Goal: Transaction & Acquisition: Purchase product/service

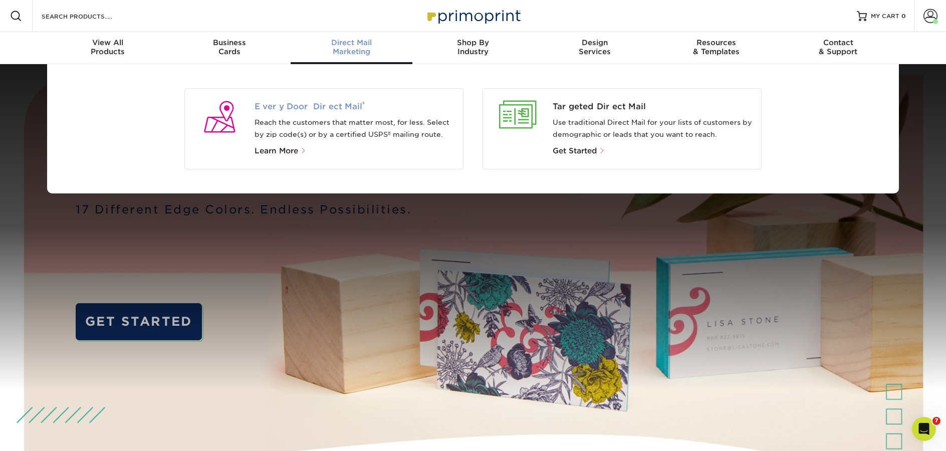
click at [343, 105] on span "Every Door Direct Mail ®" at bounding box center [355, 107] width 201 height 12
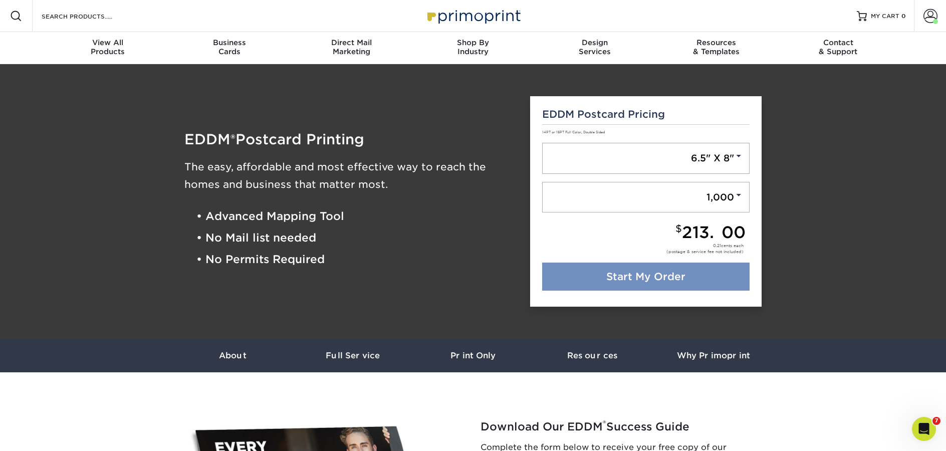
click at [601, 277] on link "Start My Order" at bounding box center [646, 277] width 208 height 28
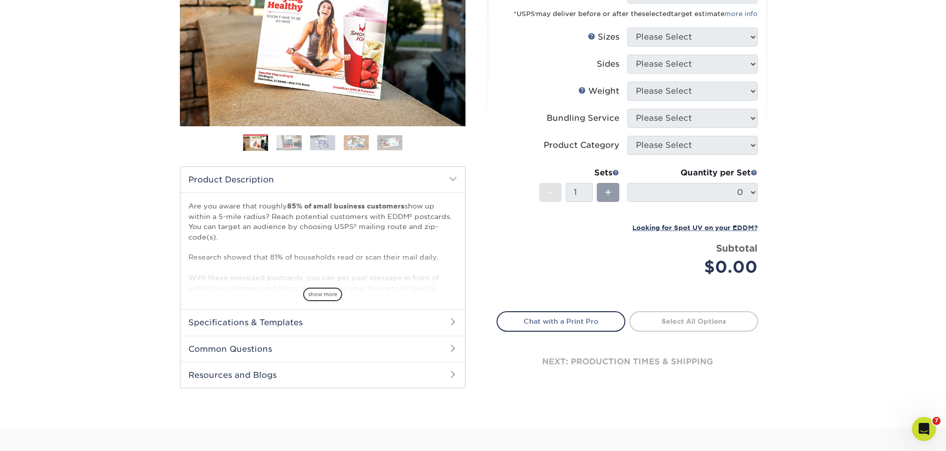
scroll to position [261, 0]
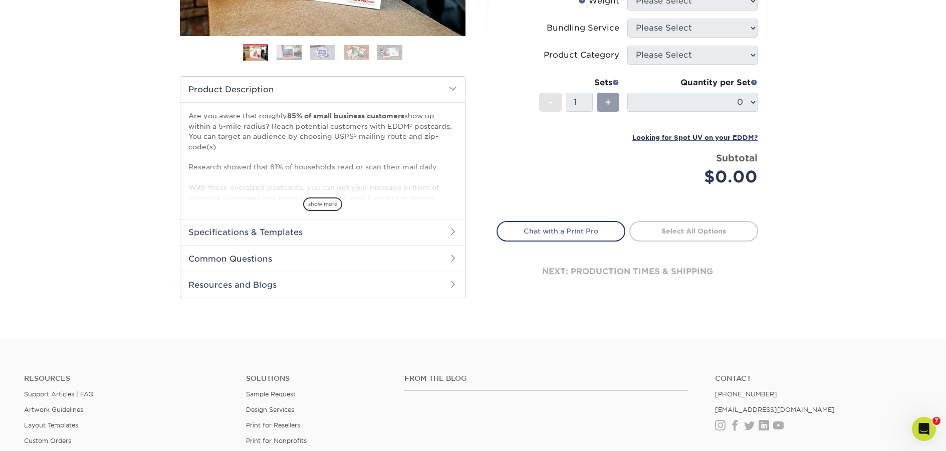
click at [327, 275] on h2 "Resources and Blogs" at bounding box center [322, 285] width 285 height 26
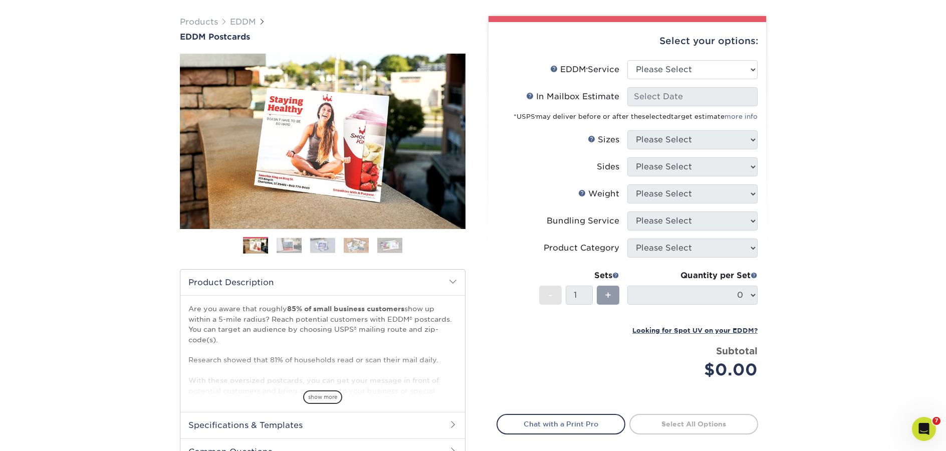
scroll to position [39, 0]
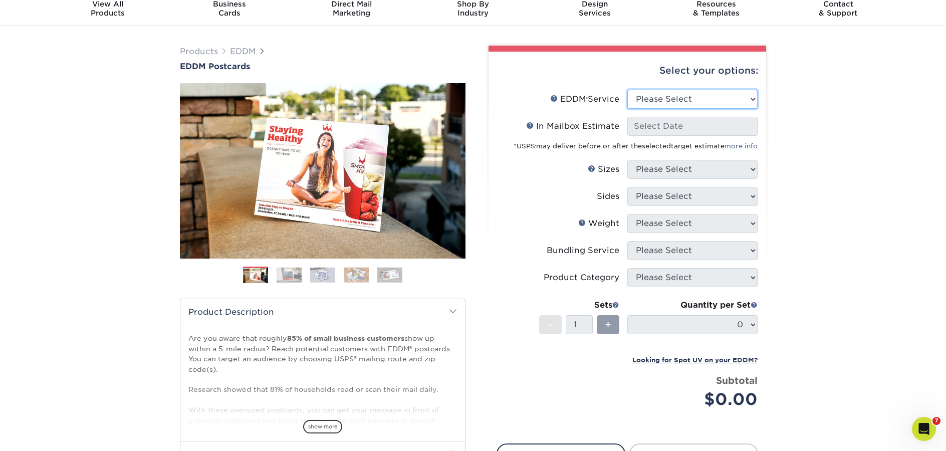
click at [649, 99] on select "Please Select Full Service Print Only" at bounding box center [693, 99] width 130 height 19
select select "full_service"
click at [628, 90] on select "Please Select Full Service Print Only" at bounding box center [693, 99] width 130 height 19
select select "-1"
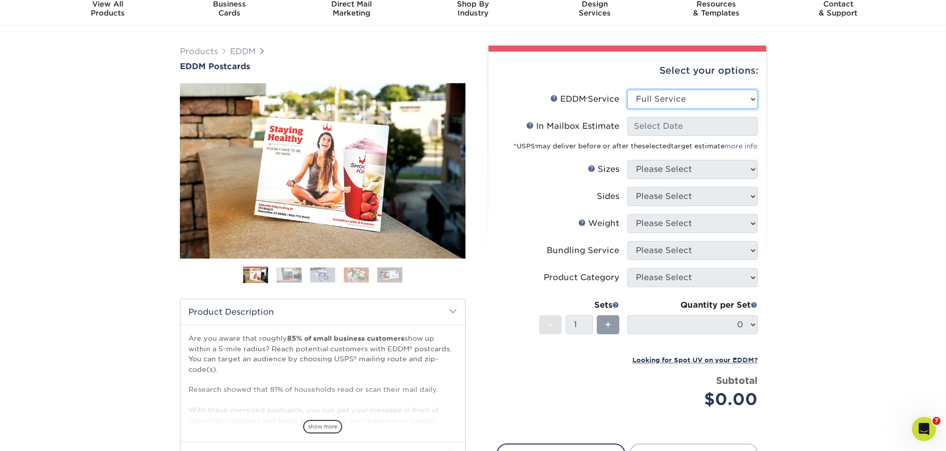
select select "-1"
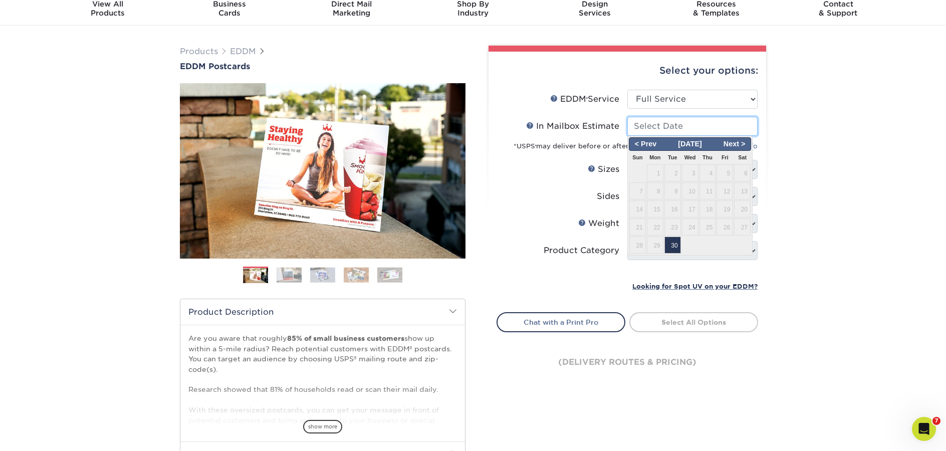
click at [674, 128] on input "In Mailbox Estimate Help In Mailbox Estimate" at bounding box center [693, 126] width 130 height 19
click at [677, 245] on span "30" at bounding box center [673, 245] width 17 height 17
type input "[DATE]"
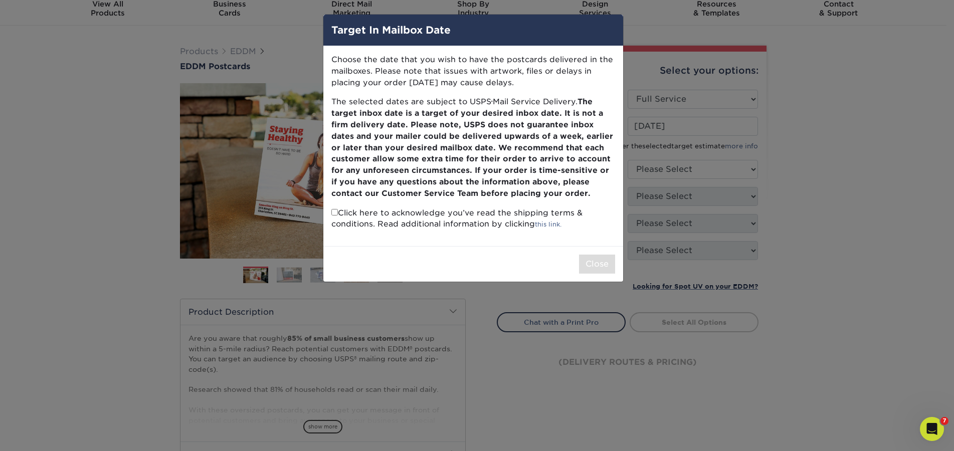
click at [337, 213] on p "Click here to acknowledge you’ve read the shipping terms & conditions. Read add…" at bounding box center [473, 219] width 284 height 23
click at [336, 215] on input "checkbox" at bounding box center [334, 212] width 7 height 7
checkbox input "true"
click at [607, 268] on button "Close" at bounding box center [597, 264] width 36 height 19
